Goal: Task Accomplishment & Management: Use online tool/utility

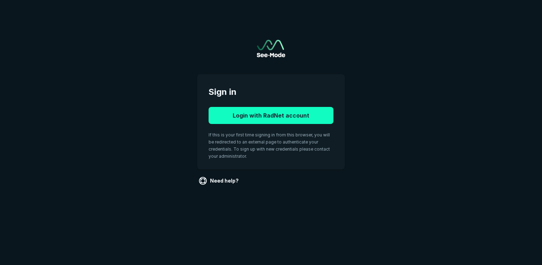
click at [282, 120] on button "Login with RadNet account" at bounding box center [271, 115] width 125 height 17
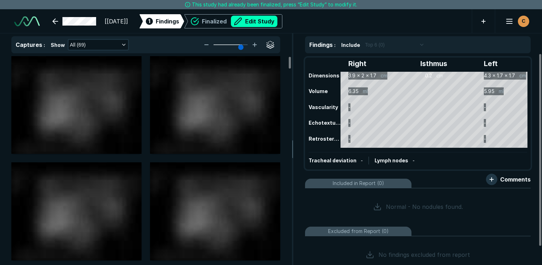
scroll to position [1938, 3351]
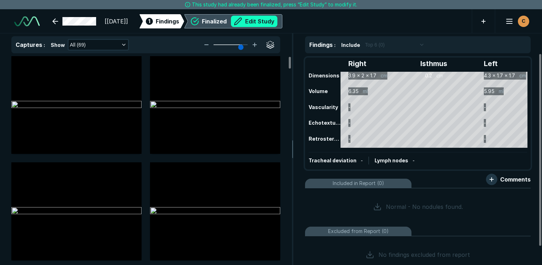
click at [277, 17] on button "Edit Study" at bounding box center [254, 21] width 46 height 11
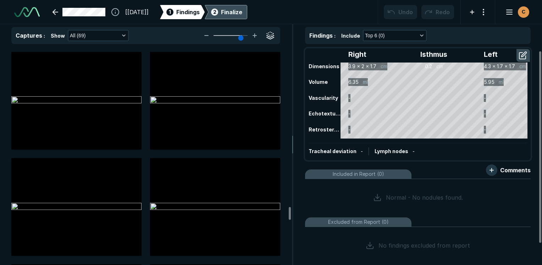
scroll to position [32, 0]
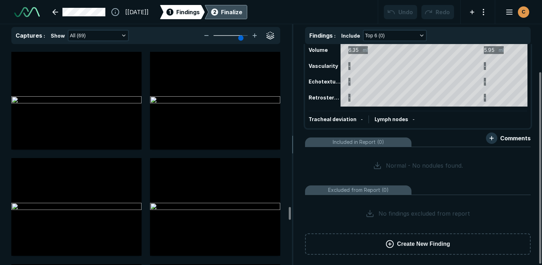
click at [402, 240] on span "Create New Finding" at bounding box center [423, 244] width 53 height 9
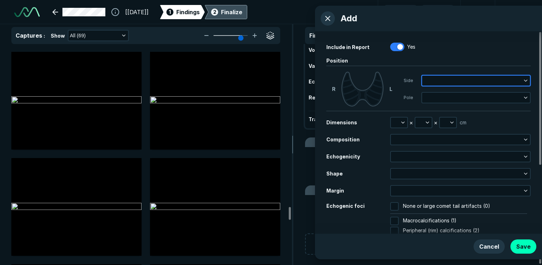
click at [427, 79] on button "button" at bounding box center [476, 81] width 108 height 10
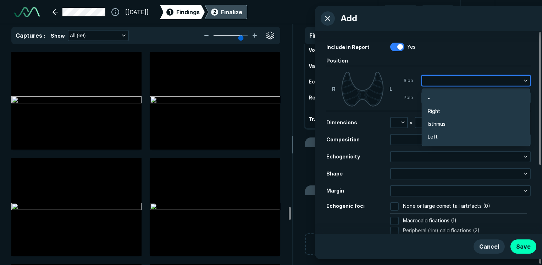
scroll to position [1126, 1398]
click at [439, 133] on li "Left" at bounding box center [476, 136] width 108 height 13
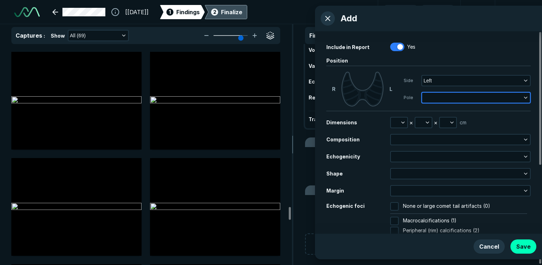
click at [441, 93] on button "button" at bounding box center [476, 98] width 108 height 10
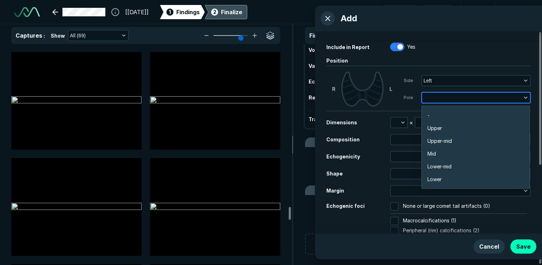
scroll to position [1241, 1398]
click at [443, 128] on li "Upper" at bounding box center [476, 128] width 108 height 13
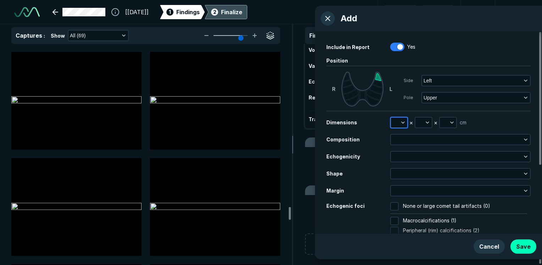
click at [405, 122] on icon "button" at bounding box center [403, 123] width 6 height 6
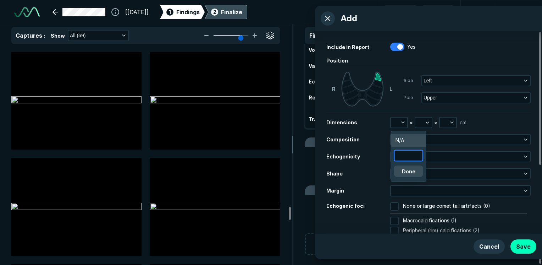
click at [405, 160] on input "text" at bounding box center [409, 155] width 28 height 10
type input "1.3"
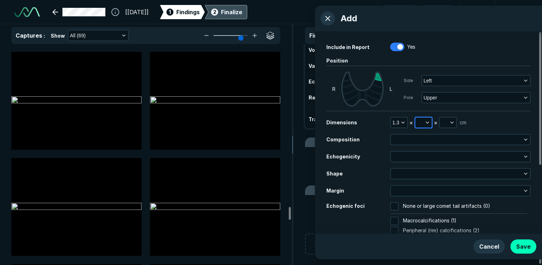
click at [425, 122] on icon "button" at bounding box center [428, 123] width 6 height 6
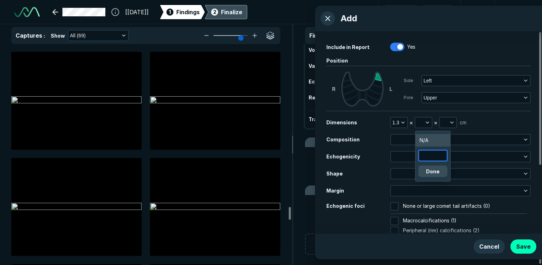
click at [434, 155] on input "text" at bounding box center [433, 155] width 28 height 10
type input "1.8"
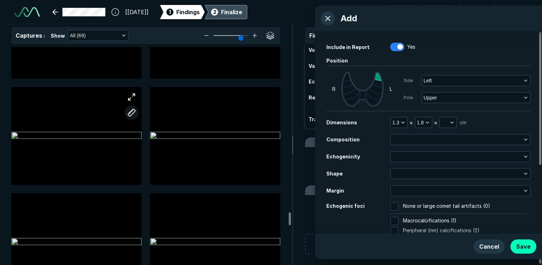
scroll to position [2898, 0]
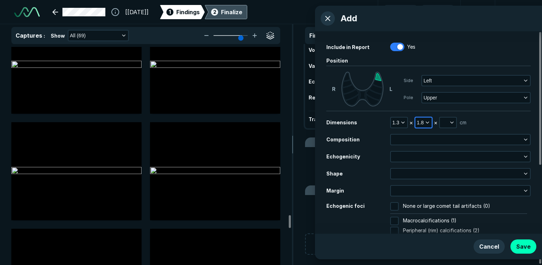
click at [420, 126] on span "1.8" at bounding box center [420, 123] width 7 height 8
click at [448, 126] on button "button" at bounding box center [448, 122] width 16 height 10
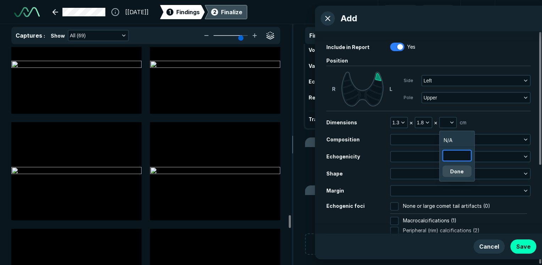
click at [469, 153] on input "text" at bounding box center [457, 155] width 28 height 10
type input "1.8"
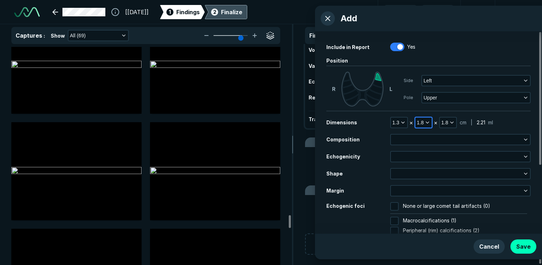
click at [425, 123] on icon "button" at bounding box center [428, 123] width 6 height 6
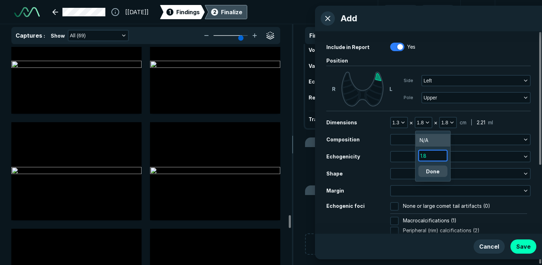
click at [427, 155] on input "1.8" at bounding box center [433, 155] width 28 height 10
type input "1.3"
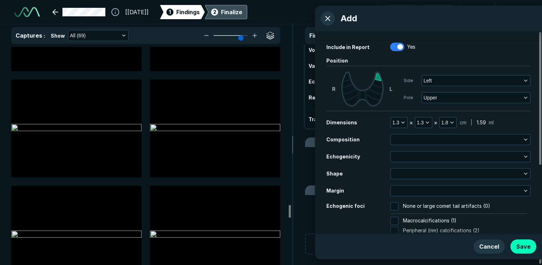
scroll to position [2721, 0]
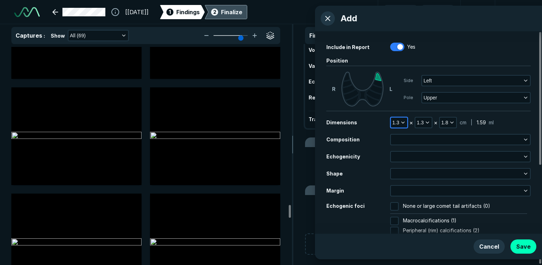
click at [402, 119] on button "1.3" at bounding box center [399, 122] width 16 height 10
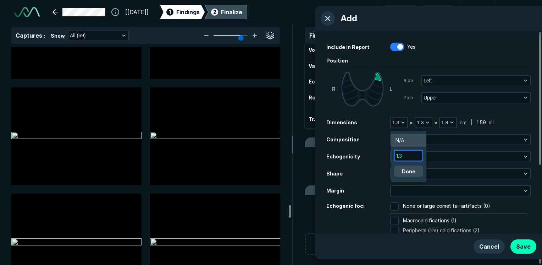
click at [413, 153] on input "1.3" at bounding box center [409, 155] width 28 height 10
type input "2.1"
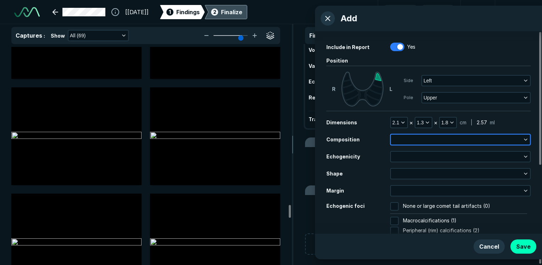
click at [470, 141] on button "button" at bounding box center [460, 139] width 139 height 10
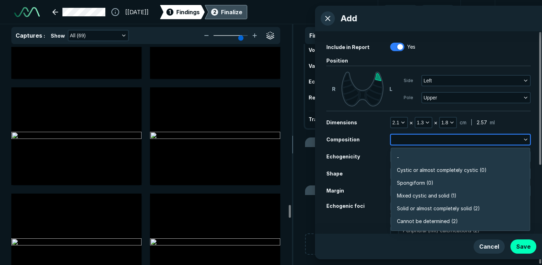
scroll to position [1241, 1536]
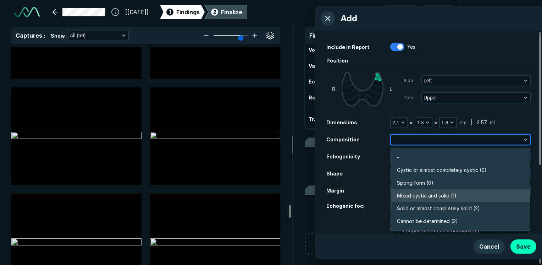
click at [432, 198] on span "Mixed cystic and solid (1)" at bounding box center [427, 196] width 60 height 8
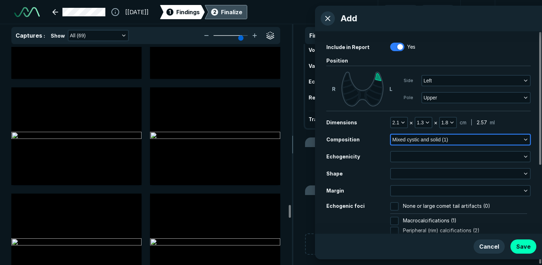
scroll to position [35, 0]
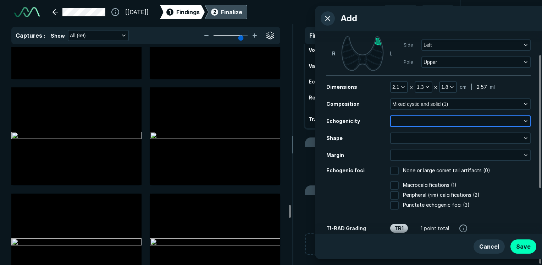
click at [427, 118] on button "button" at bounding box center [460, 121] width 139 height 10
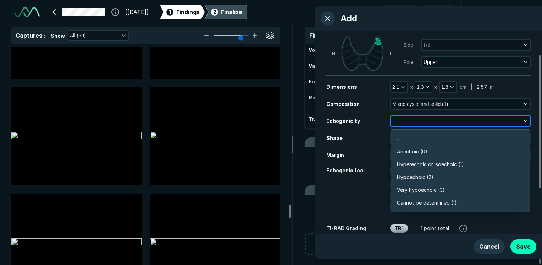
scroll to position [1241, 1536]
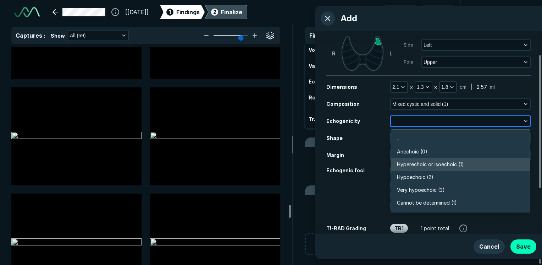
click at [427, 164] on span "Hyperechoic or isoechoic (1)" at bounding box center [430, 164] width 67 height 8
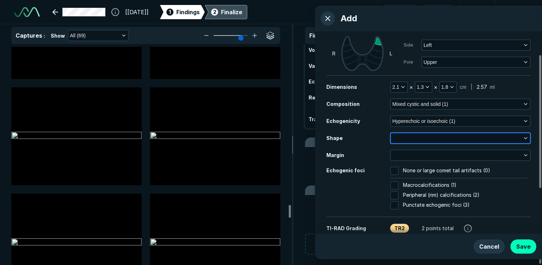
click at [427, 136] on button "button" at bounding box center [460, 138] width 139 height 10
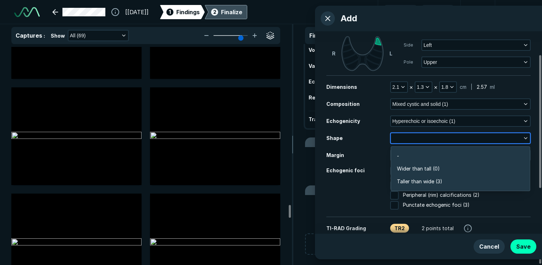
scroll to position [1069, 1536]
click at [424, 169] on span "Wider than tall (0)" at bounding box center [418, 169] width 43 height 8
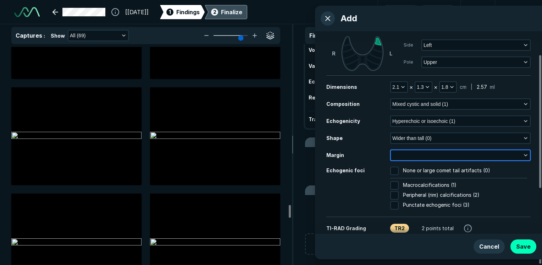
click at [419, 156] on button "button" at bounding box center [460, 155] width 139 height 10
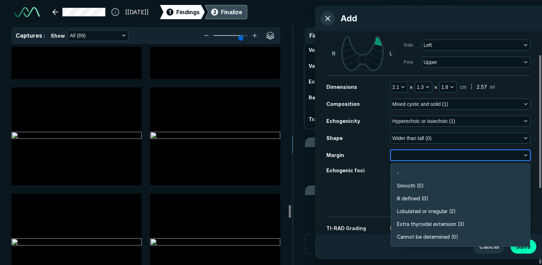
scroll to position [1241, 1536]
click at [419, 183] on span "Smooth (0)" at bounding box center [410, 186] width 27 height 8
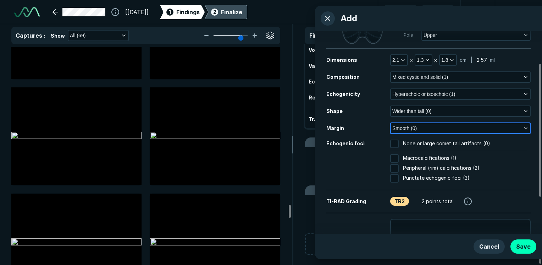
scroll to position [103, 0]
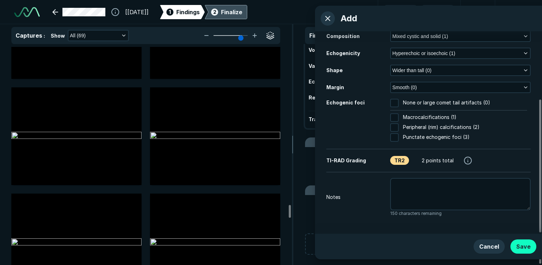
click at [528, 252] on button "Save" at bounding box center [524, 246] width 26 height 14
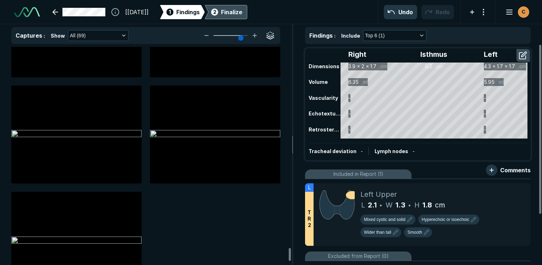
scroll to position [3501, 0]
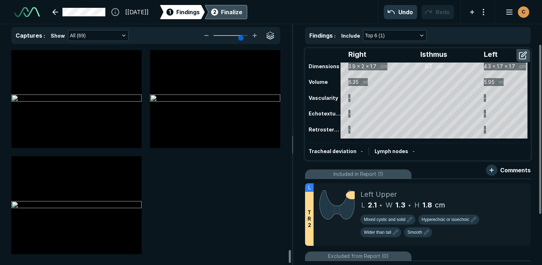
click at [242, 12] on div "Finalize" at bounding box center [231, 12] width 21 height 9
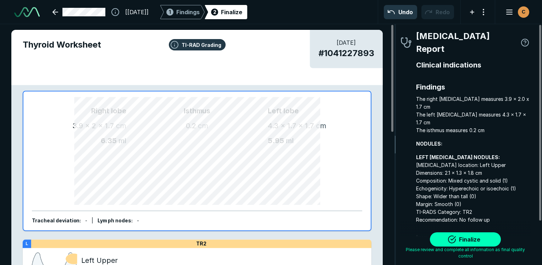
scroll to position [1954, 1486]
click at [474, 242] on button "Finalize" at bounding box center [465, 239] width 71 height 14
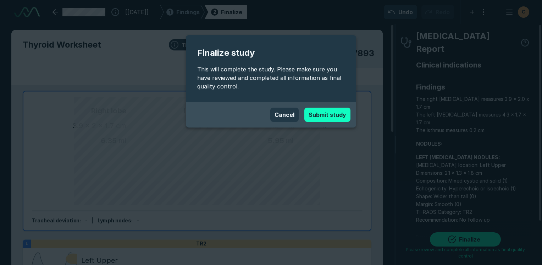
click at [315, 111] on button "Submit study" at bounding box center [327, 115] width 46 height 14
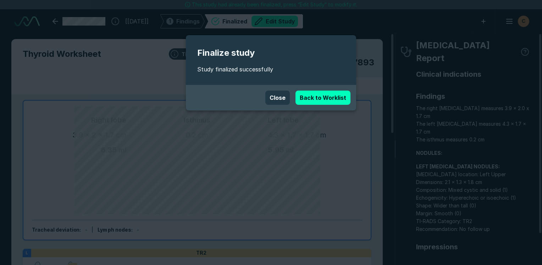
scroll to position [1938, 3351]
click at [313, 100] on link "Back to Worklist" at bounding box center [323, 97] width 55 height 14
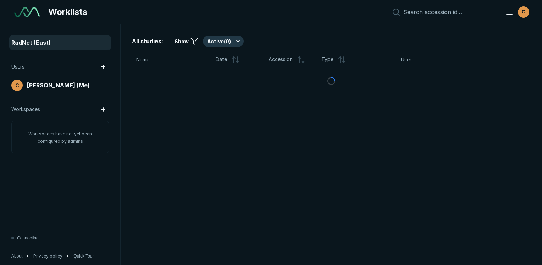
scroll to position [1866, 2695]
